Goal: Task Accomplishment & Management: Use online tool/utility

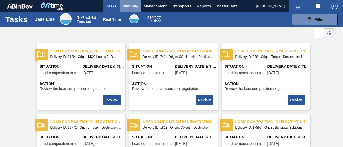
click at [128, 4] on span "Planning" at bounding box center [130, 6] width 16 height 6
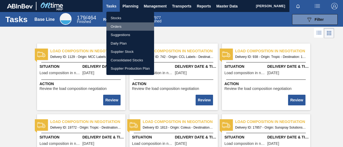
click at [121, 27] on li "Orders" at bounding box center [130, 26] width 48 height 9
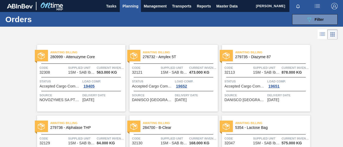
click at [131, 6] on span "Planning" at bounding box center [130, 6] width 16 height 6
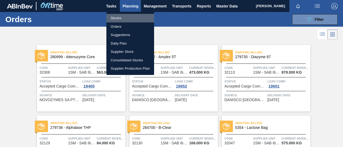
click at [125, 16] on li "Stocks" at bounding box center [130, 18] width 48 height 9
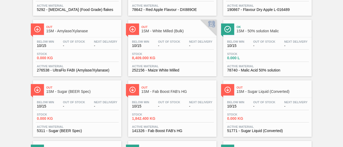
scroll to position [76, 0]
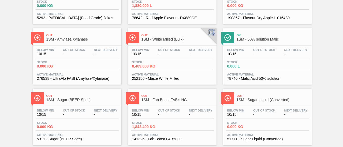
click at [170, 61] on div "Stock 8,409.000 KG" at bounding box center [151, 65] width 40 height 8
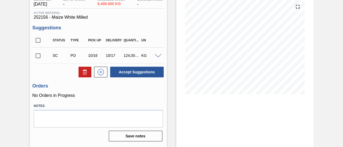
scroll to position [82, 0]
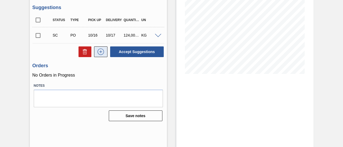
click at [102, 52] on icon at bounding box center [100, 52] width 9 height 6
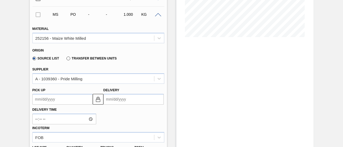
scroll to position [163, 0]
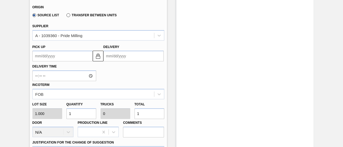
click at [121, 58] on input "Delivery" at bounding box center [133, 56] width 60 height 11
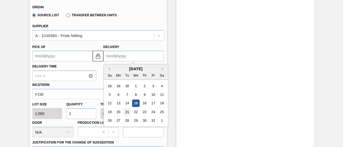
click at [125, 111] on div "21" at bounding box center [126, 112] width 7 height 7
type up3277728590 "[DATE]"
type input "[DATE]"
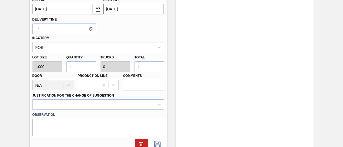
scroll to position [216, 0]
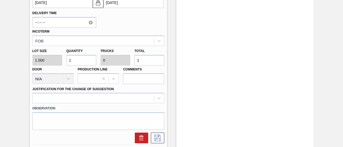
click at [119, 63] on div "Lot size 1.000 Quantity 1 Trucks 0 Total 1 Door N/A Production Line Comments" at bounding box center [98, 65] width 136 height 38
type input "12"
type input "1"
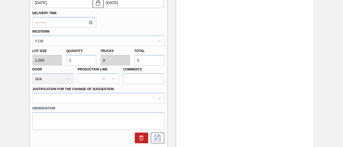
type input "13"
type input "1"
type input "14"
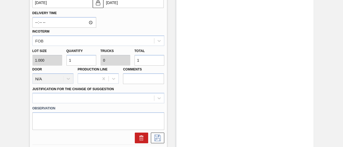
type input "14"
type input "140"
type input "0.001"
type input "140"
type input "1,400"
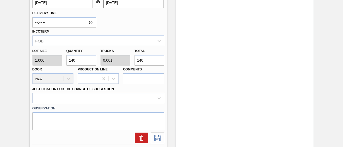
type input "0.011"
type input "1,400"
type input "14,000"
type input "0.113"
type input "14,000"
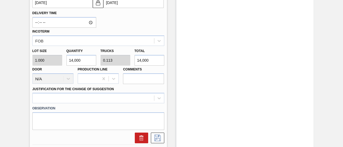
type input "140,000"
type input "1.129"
type input "140,000"
type input "14,000"
type input "0.113"
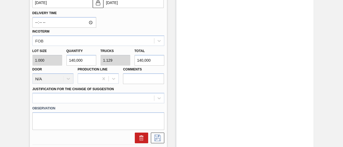
type input "14,000"
type input "1,400"
type input "0.011"
type input "1,400"
type input "140"
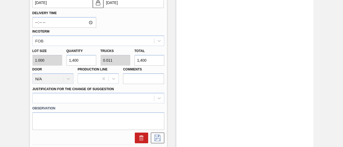
type input "0.001"
type input "140"
type input "14"
type input "0"
type input "14"
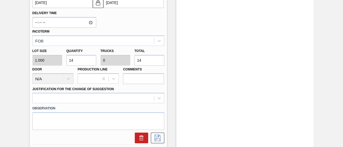
type input "1"
type input "15"
type input "150"
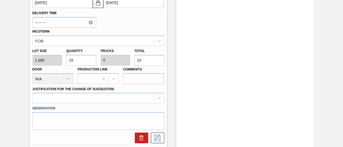
type input "0.001"
type input "150"
type input "1,500"
type input "0.012"
type input "1,500"
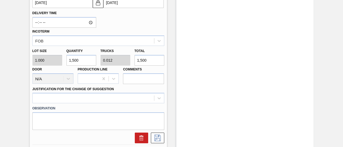
type input "15,000"
type input "0.121"
type input "15,000"
type input "150,000"
type input "1.21"
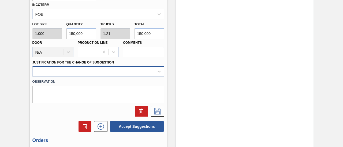
type input "150,000"
click at [134, 73] on div at bounding box center [98, 71] width 132 height 10
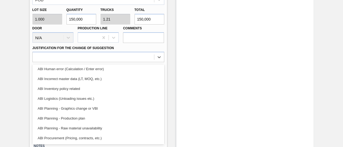
scroll to position [0, 0]
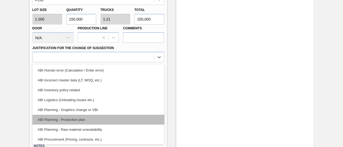
click at [71, 121] on div "ABI Planning - Production plan" at bounding box center [98, 120] width 132 height 10
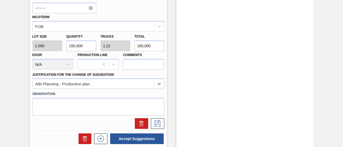
scroll to position [231, 0]
click at [155, 122] on icon at bounding box center [157, 124] width 9 height 6
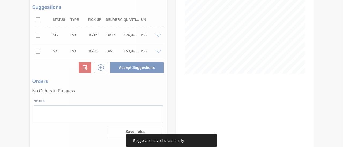
scroll to position [82, 0]
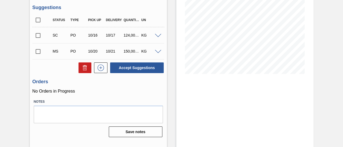
click at [39, 52] on input "checkbox" at bounding box center [37, 51] width 11 height 11
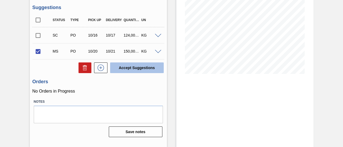
click at [130, 70] on button "Accept Suggestions" at bounding box center [137, 68] width 54 height 11
checkbox input "false"
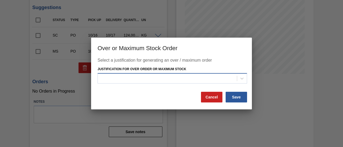
click at [181, 82] on div at bounding box center [167, 79] width 139 height 8
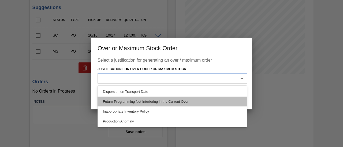
click at [160, 102] on div "Future Programming Not Interfering in the Current Over" at bounding box center [171, 102] width 149 height 10
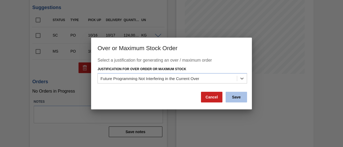
click at [239, 99] on button "Save" at bounding box center [235, 97] width 21 height 11
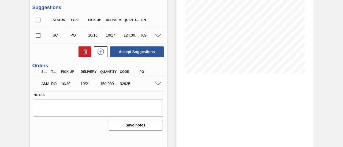
click at [159, 84] on span at bounding box center [158, 84] width 6 height 4
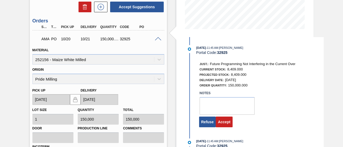
scroll to position [136, 0]
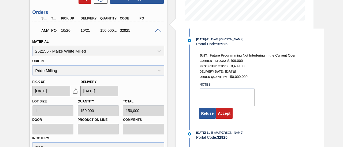
click at [205, 100] on textarea at bounding box center [226, 98] width 55 height 18
type textarea "."
click at [221, 114] on button "Accept" at bounding box center [223, 113] width 17 height 11
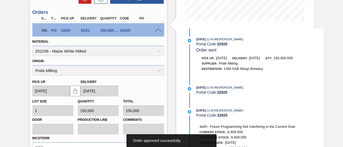
scroll to position [82, 0]
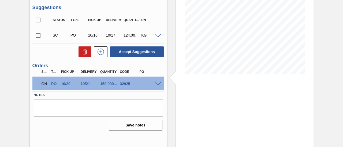
click at [158, 84] on span at bounding box center [158, 84] width 6 height 4
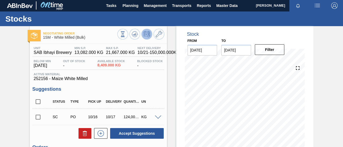
scroll to position [0, 0]
